Goal: Check status: Check status

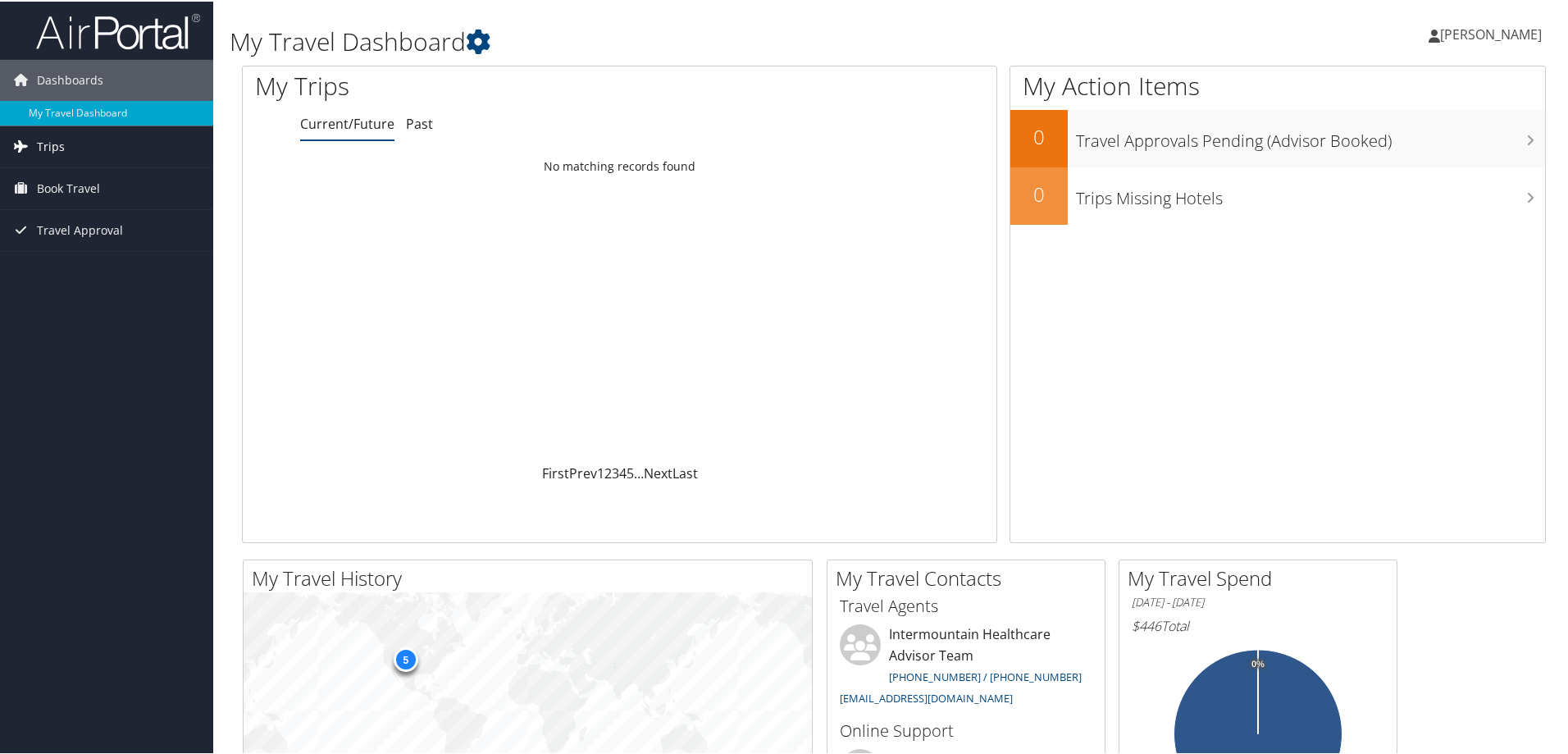
click at [60, 151] on span "Trips" at bounding box center [50, 145] width 28 height 41
click at [426, 125] on link "Past" at bounding box center [420, 122] width 27 height 18
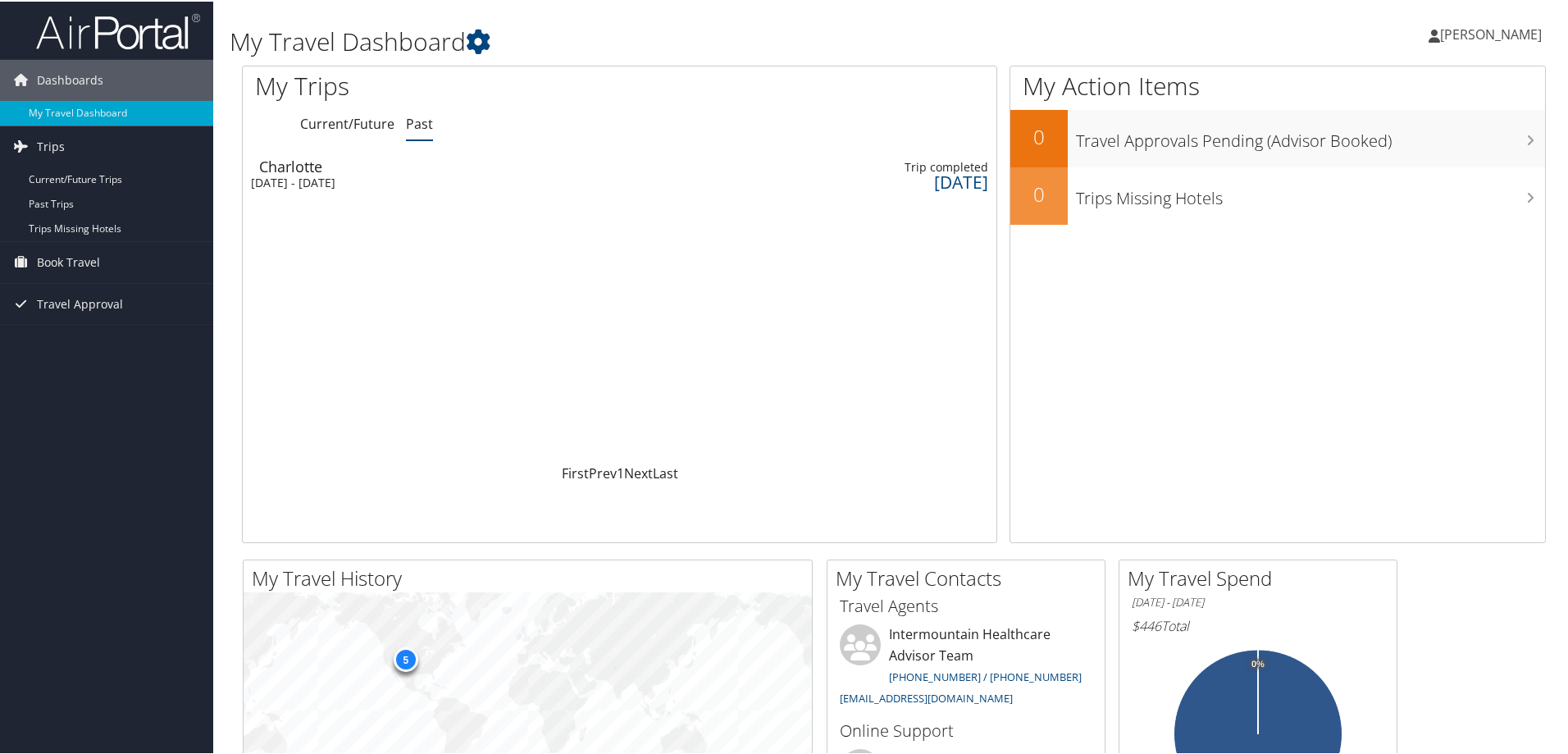
click at [405, 182] on div "Sat 7 Jun 2025 - Wed 11 Jun 2025" at bounding box center [336, 182] width 172 height 15
